Goal: Task Accomplishment & Management: Use online tool/utility

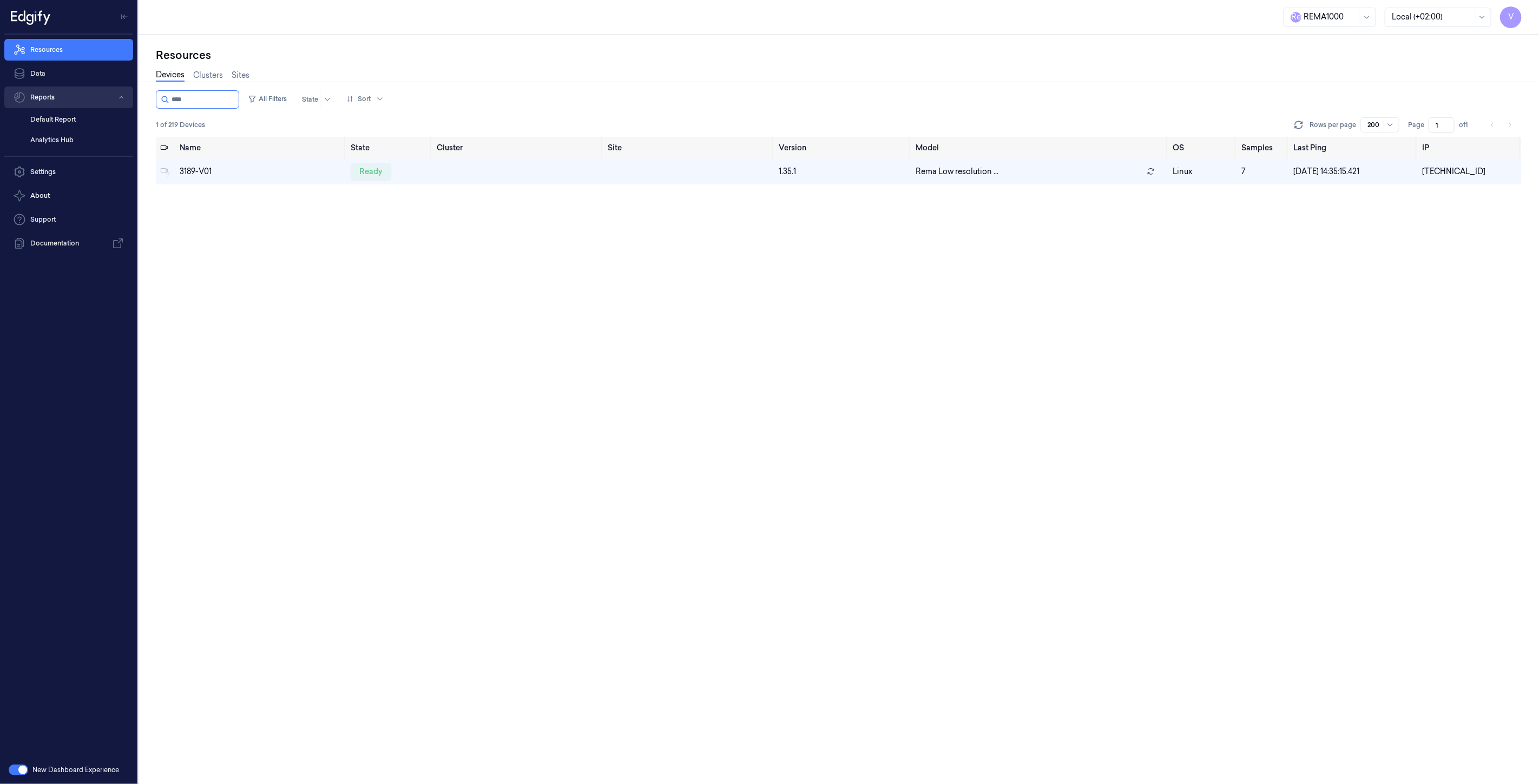
click at [56, 94] on button "Reports" at bounding box center [68, 97] width 129 height 21
click at [52, 98] on button "Reports" at bounding box center [68, 97] width 129 height 21
click at [51, 117] on link "Default Report" at bounding box center [77, 119] width 111 height 18
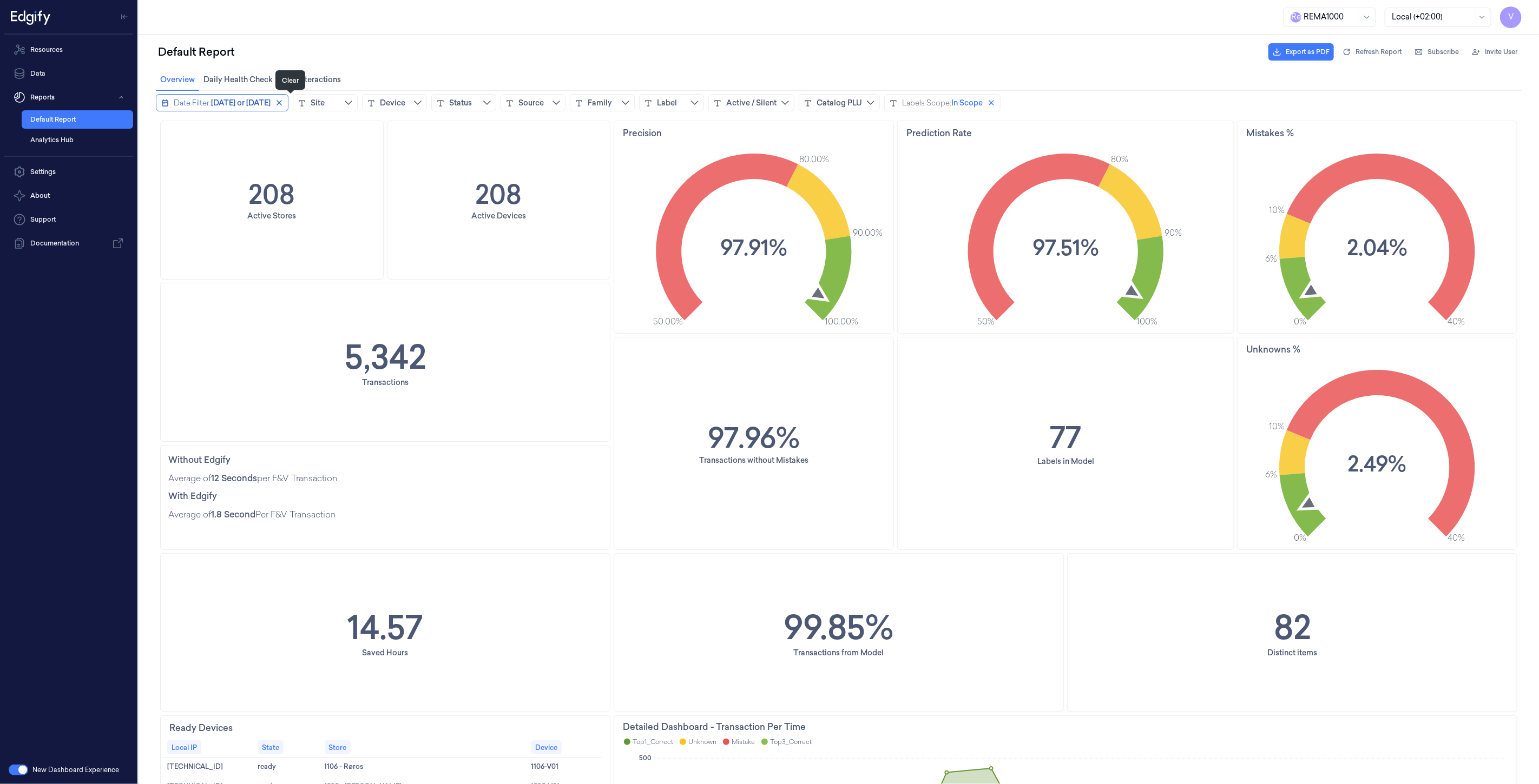
click at [281, 103] on icon "close icon" at bounding box center [279, 102] width 6 height 6
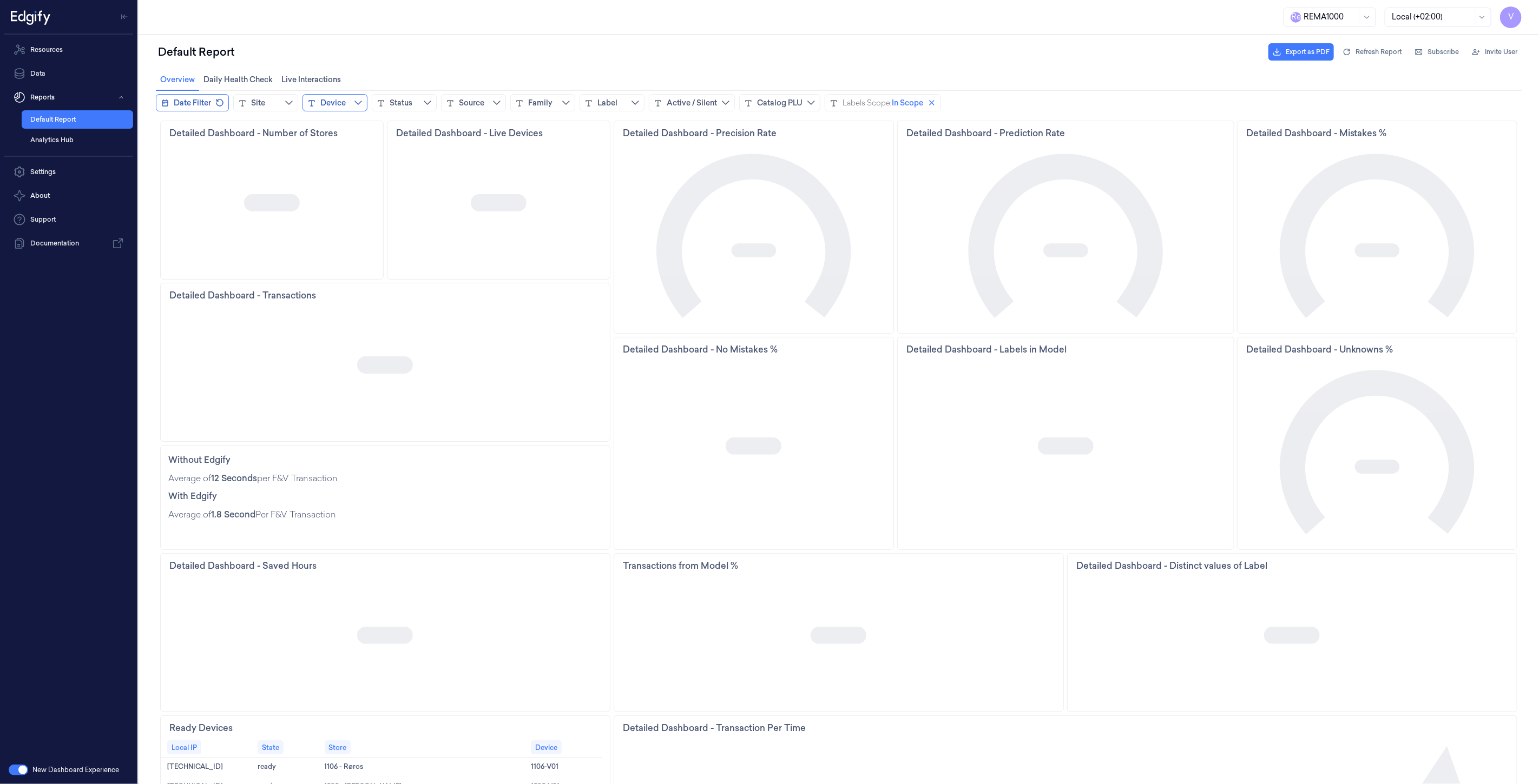
click at [335, 101] on div "Device" at bounding box center [333, 102] width 25 height 11
type input "****"
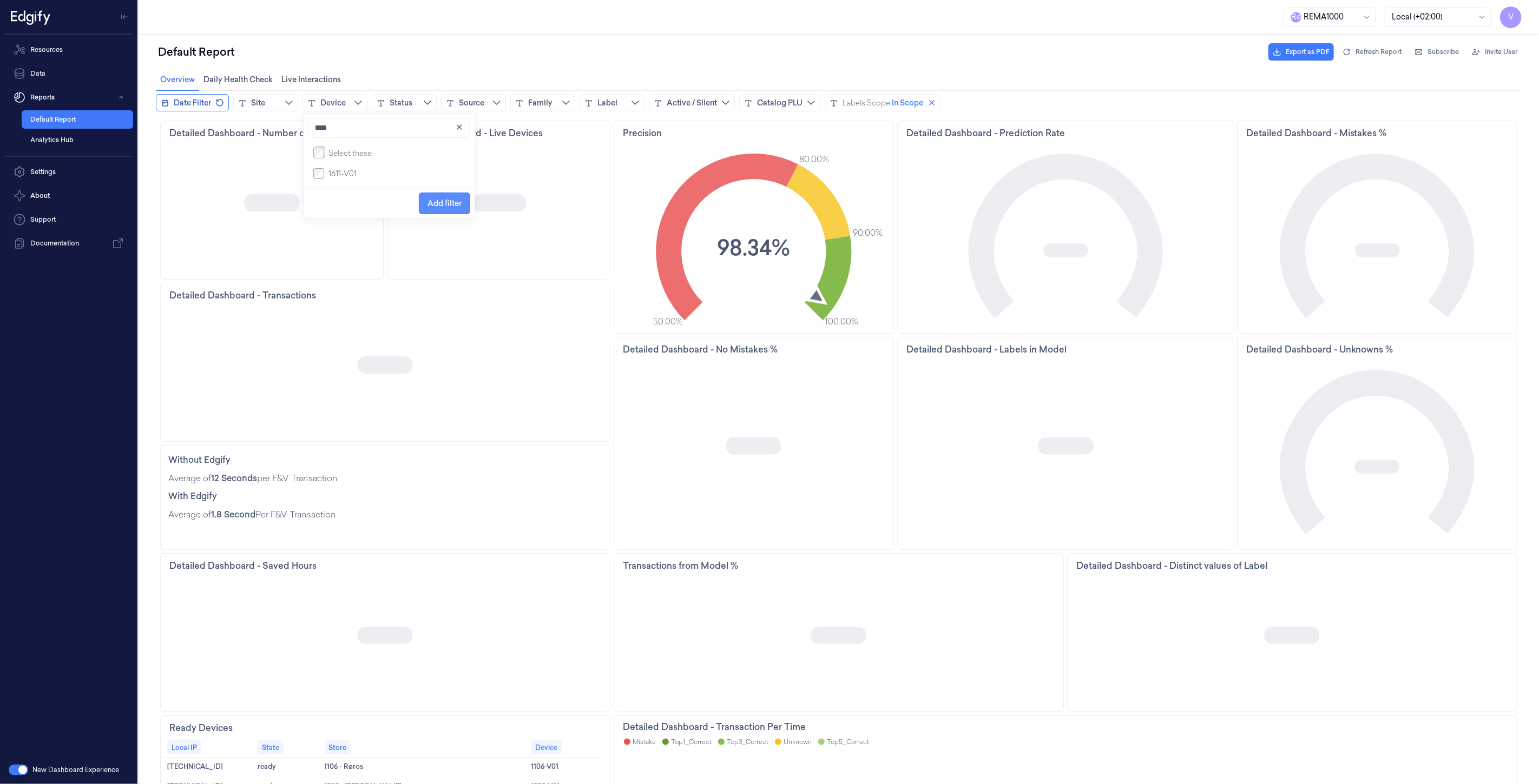
click at [431, 200] on span "Add filter" at bounding box center [444, 203] width 34 height 21
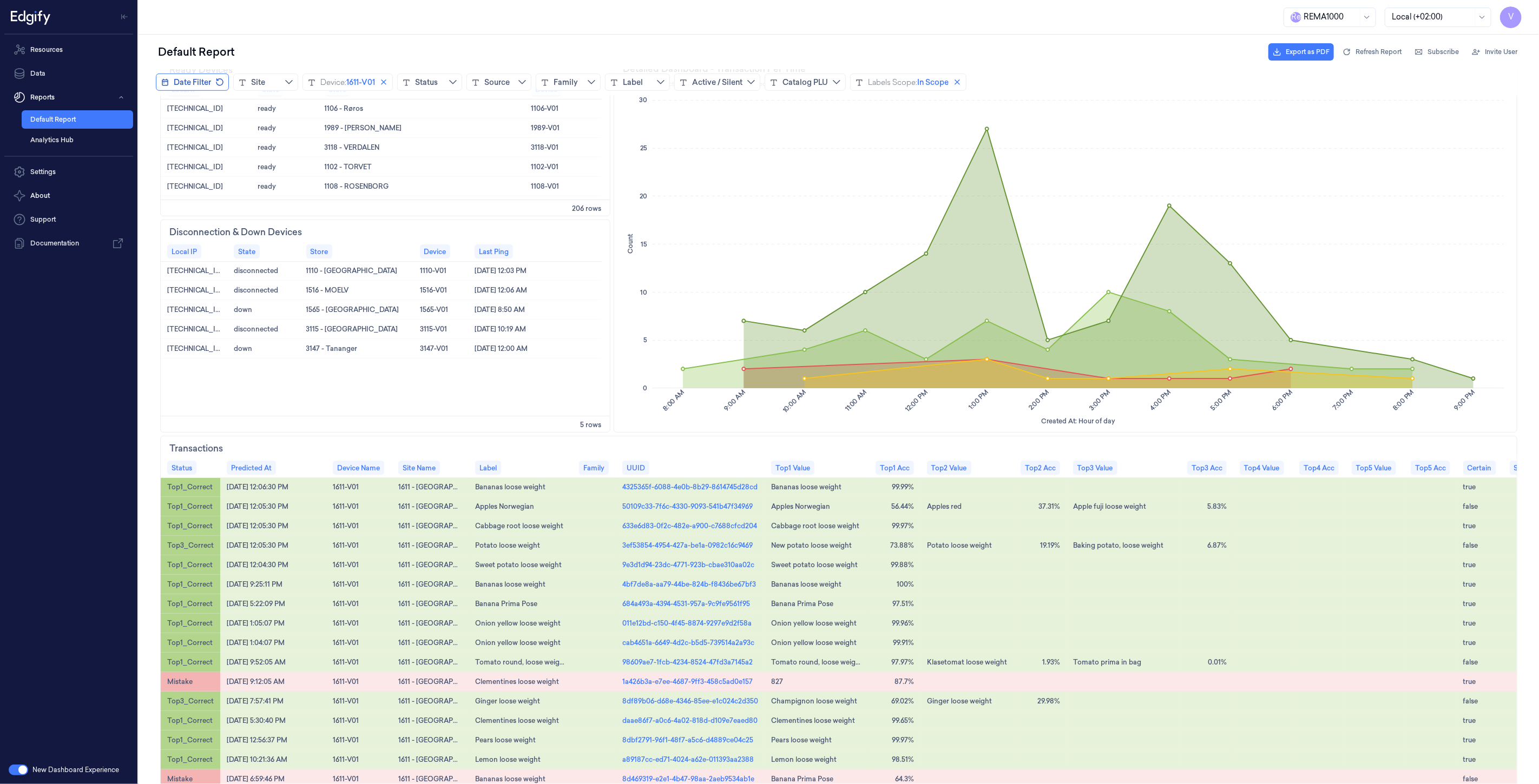
scroll to position [661, 0]
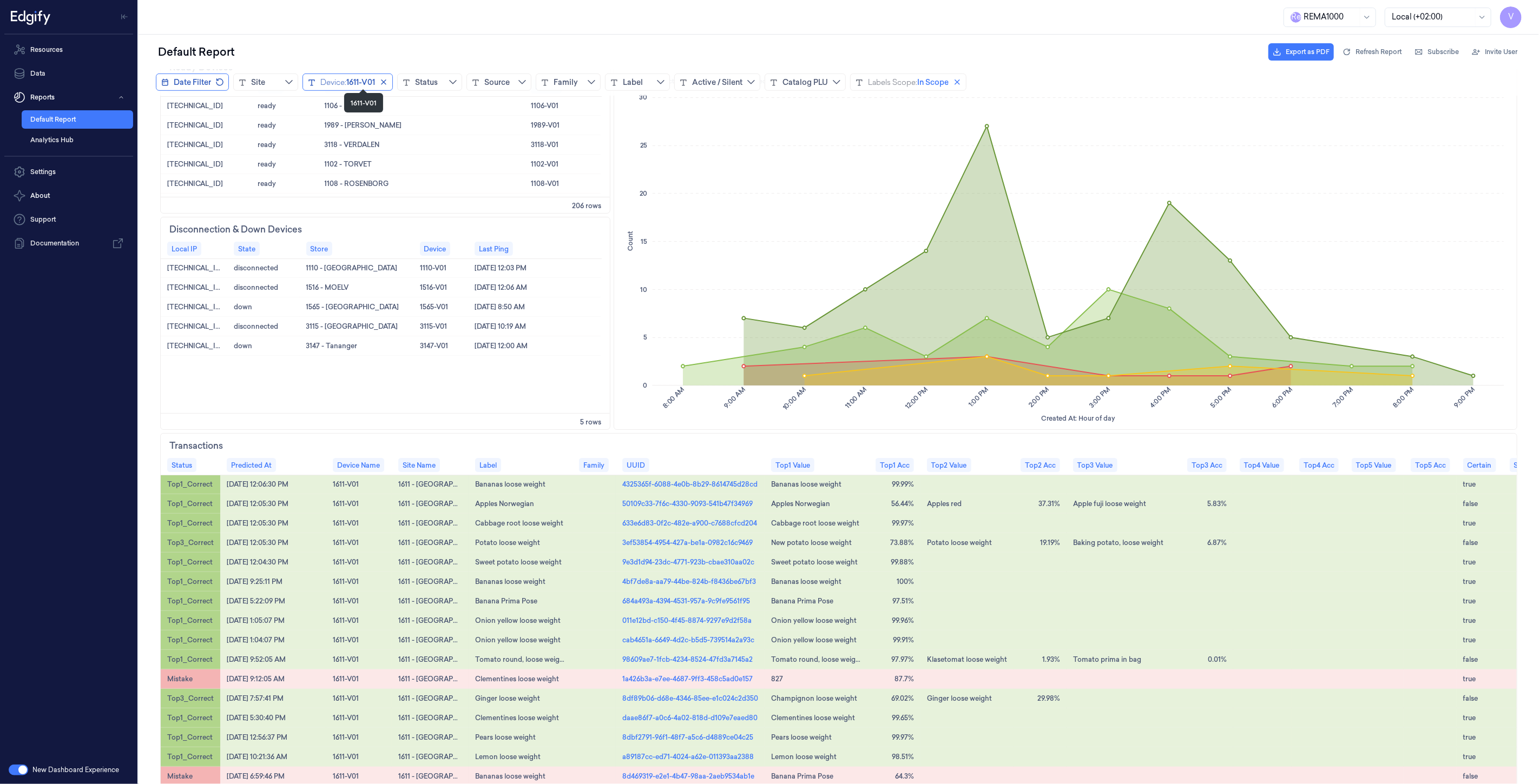
click at [375, 83] on span "1611-V01" at bounding box center [360, 82] width 29 height 11
click at [341, 106] on input at bounding box center [388, 107] width 163 height 20
type input "****"
click at [417, 187] on span "Update filter" at bounding box center [438, 183] width 45 height 9
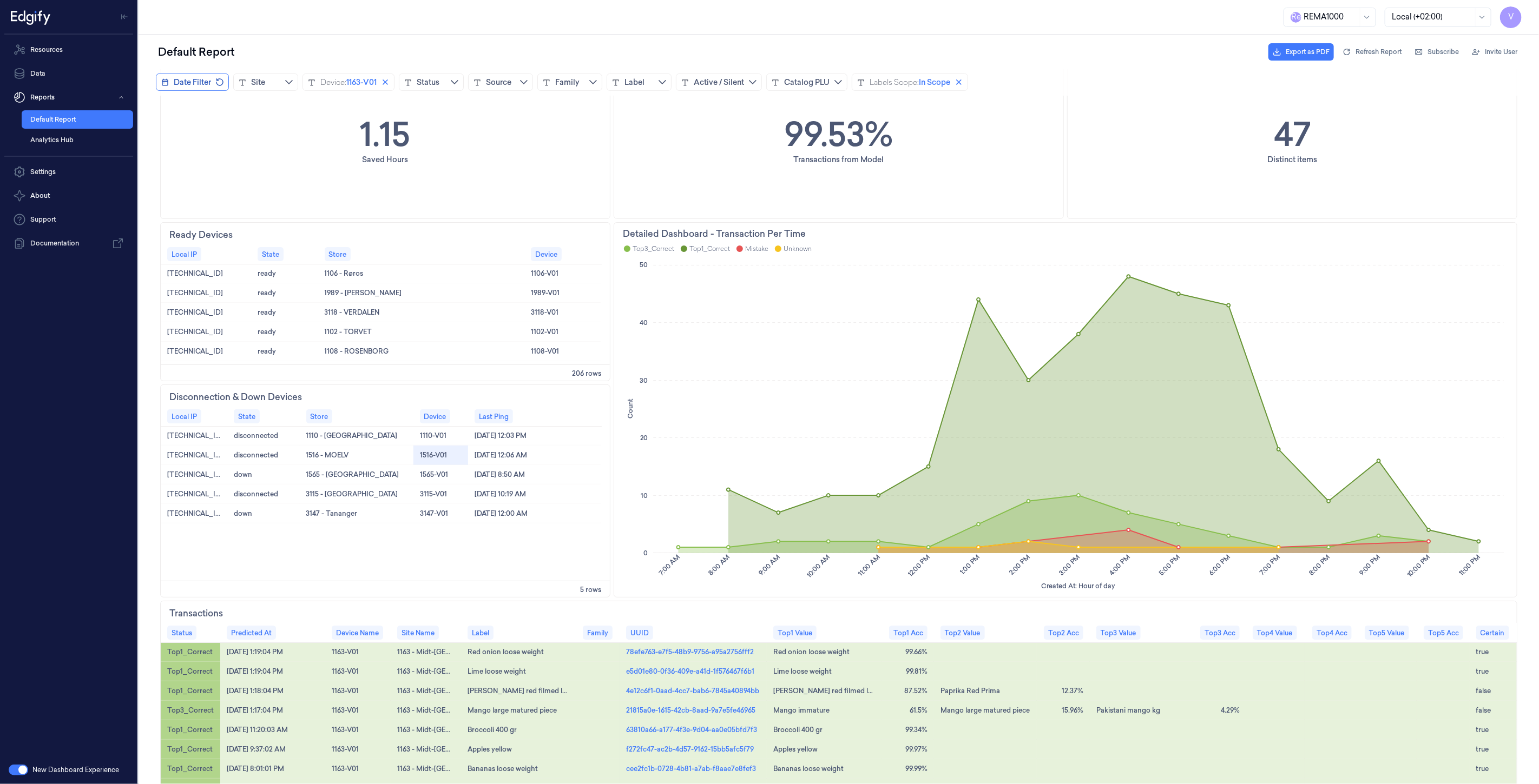
scroll to position [541, 0]
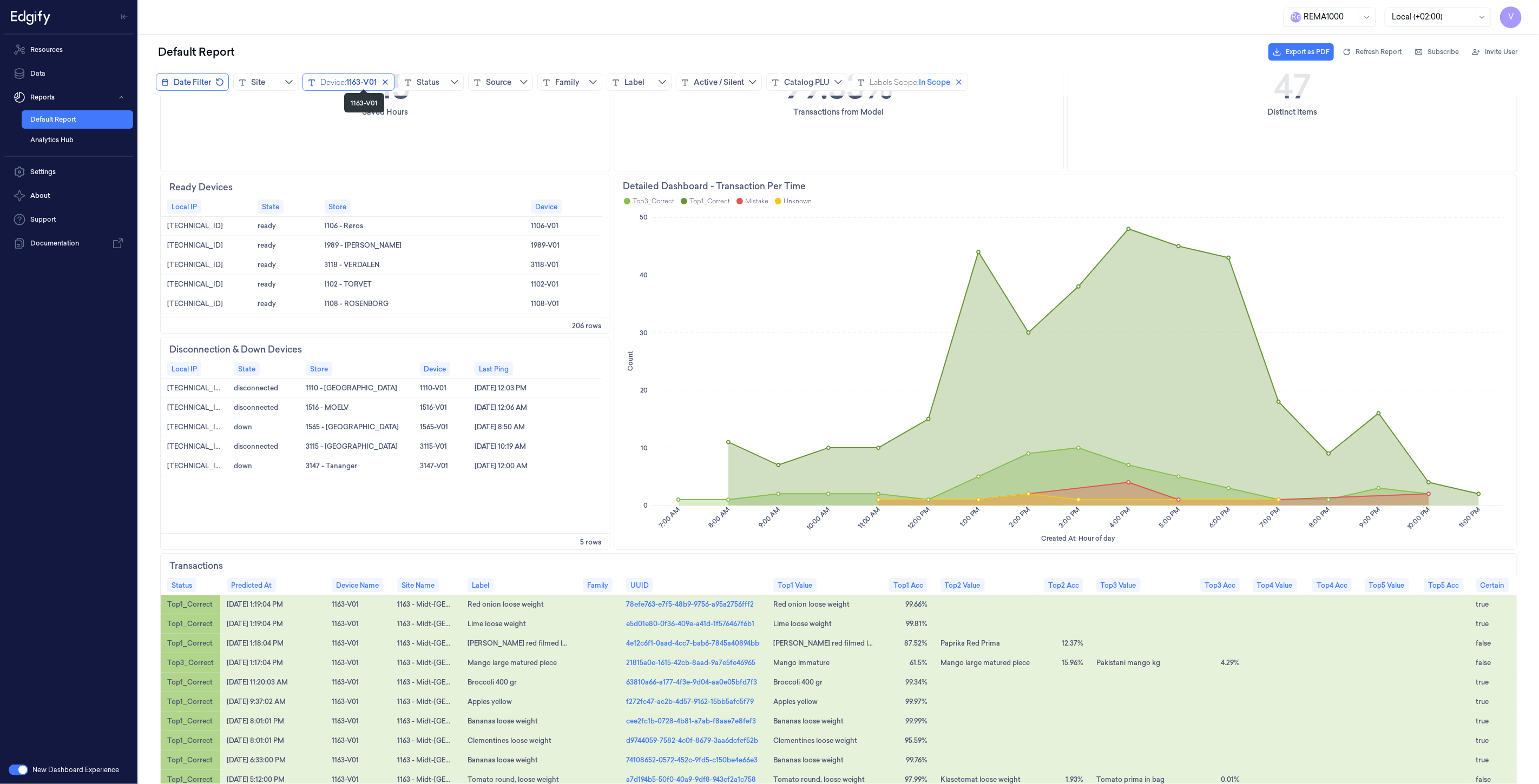
click at [353, 81] on span "1163-V01" at bounding box center [361, 82] width 30 height 11
click at [349, 106] on input at bounding box center [388, 107] width 163 height 20
type input "****"
click at [440, 187] on span "Update filter" at bounding box center [438, 183] width 45 height 9
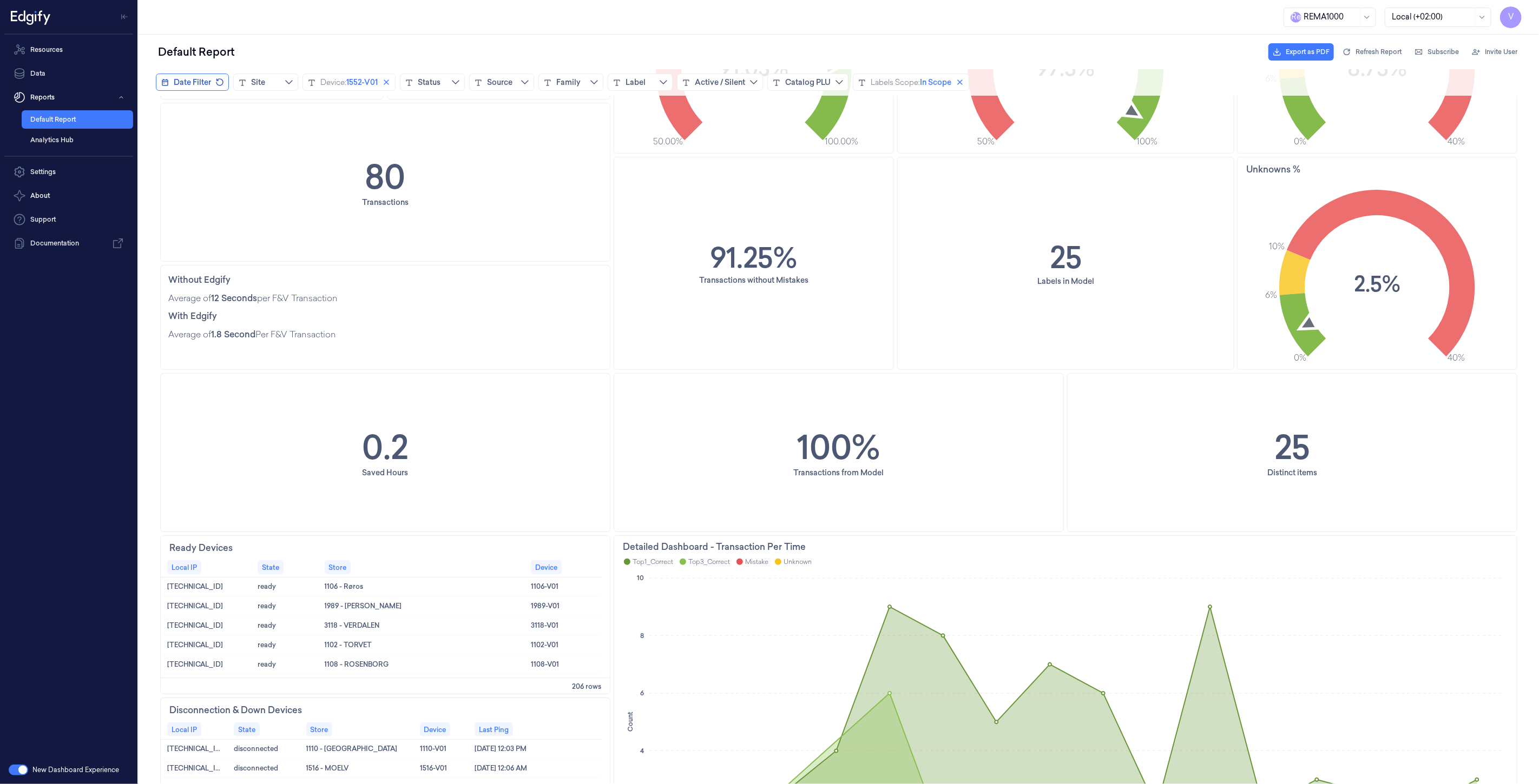
scroll to position [0, 0]
